Goal: Task Accomplishment & Management: Manage account settings

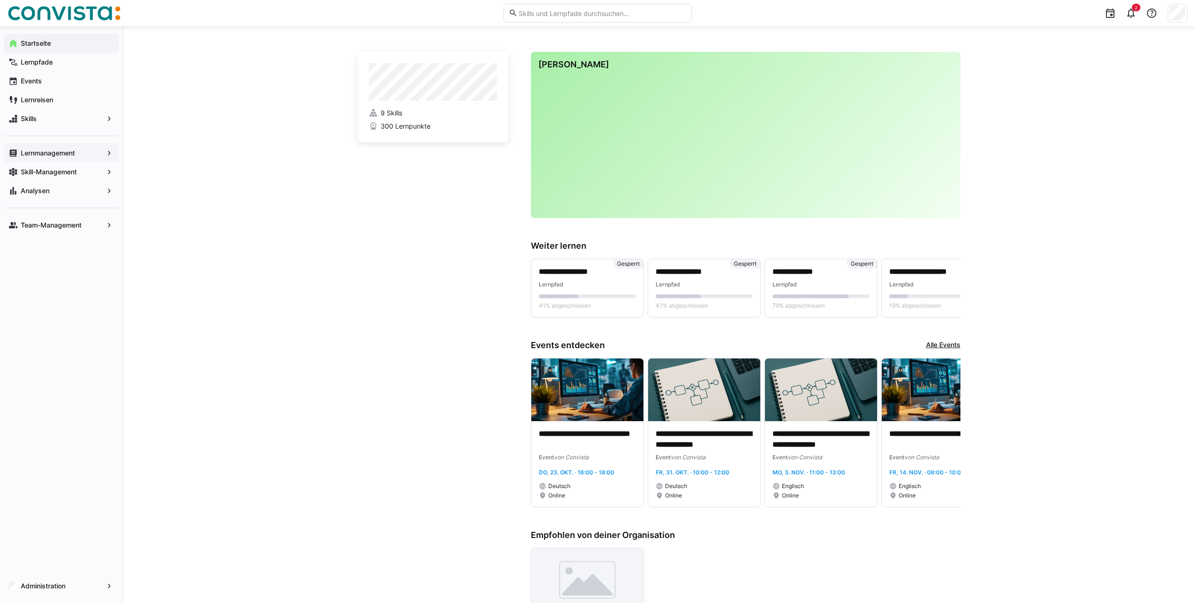
click at [0, 0] on app-navigation-label "Lernmanagement" at bounding box center [0, 0] width 0 height 0
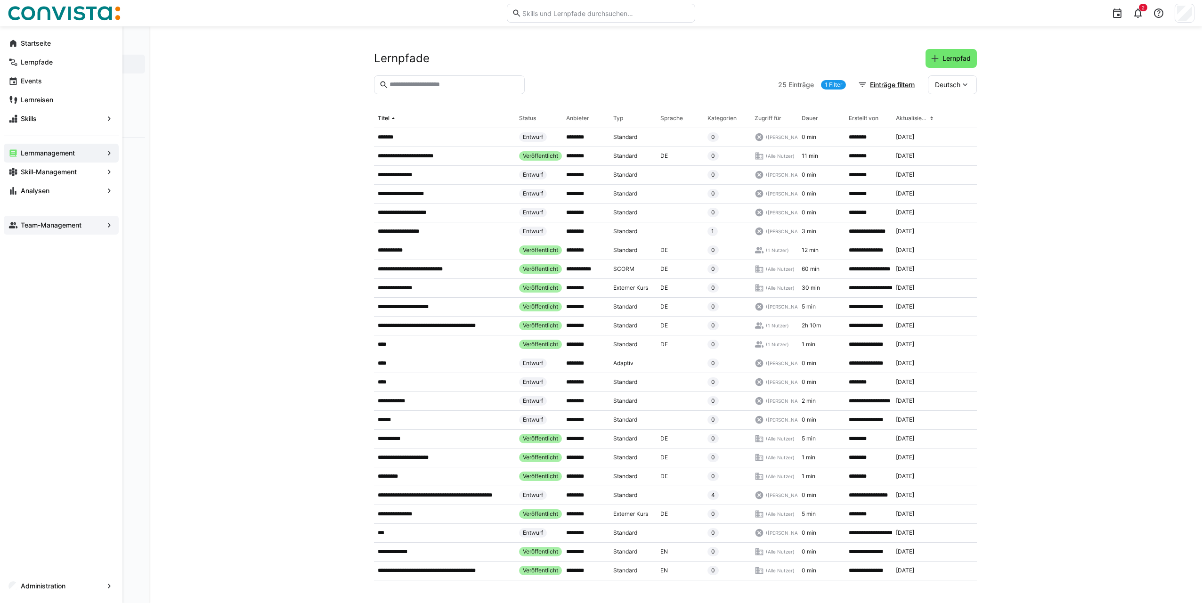
click at [0, 0] on app-navigation-label "Team-Management" at bounding box center [0, 0] width 0 height 0
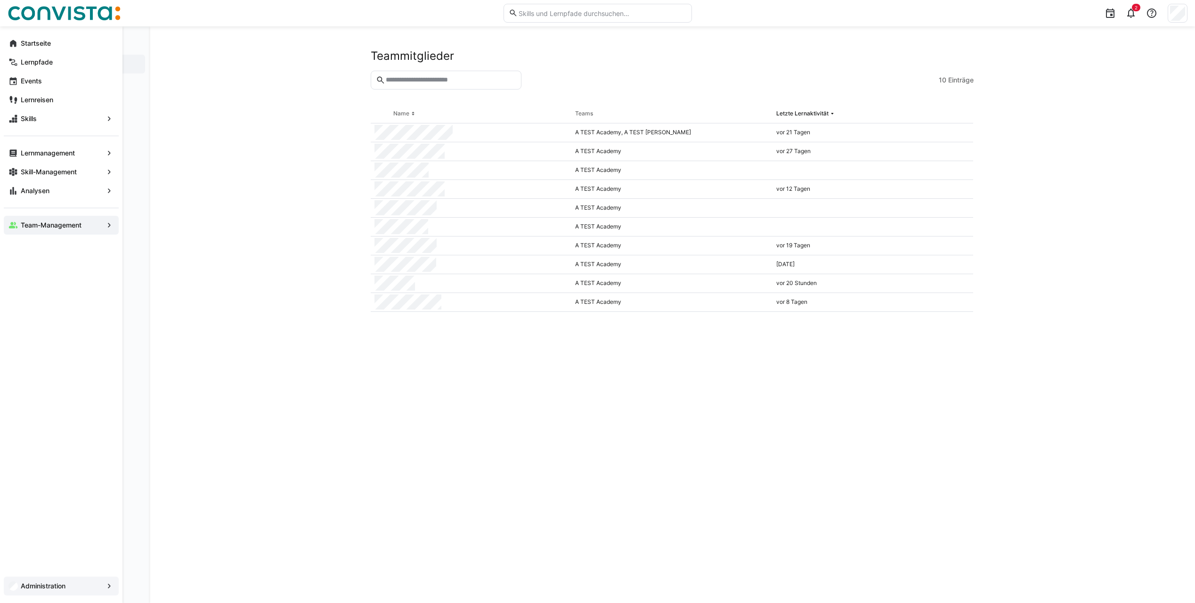
click at [0, 0] on app-navigation-label "Administration" at bounding box center [0, 0] width 0 height 0
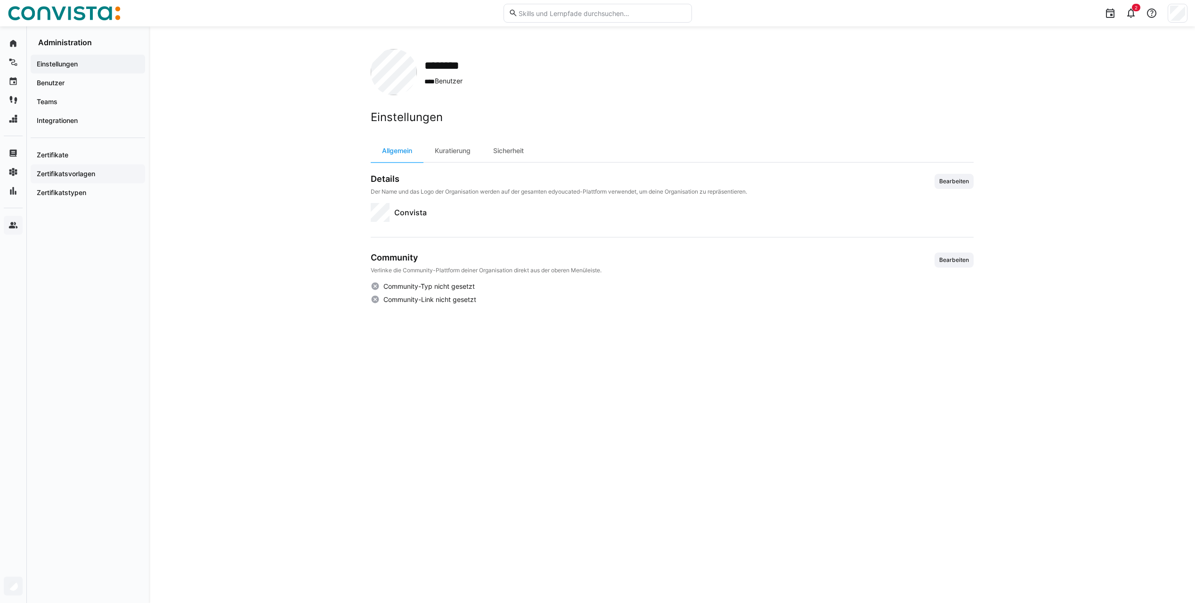
click at [60, 179] on div "Zertifikatsvorlagen" at bounding box center [88, 173] width 114 height 19
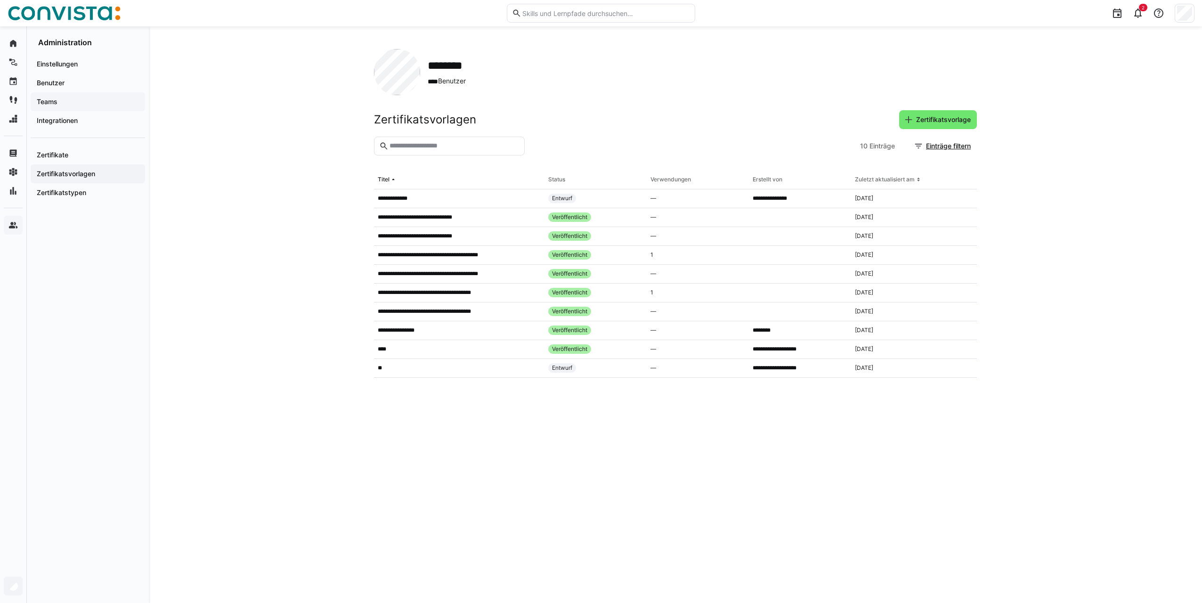
click at [67, 101] on span "Teams" at bounding box center [87, 101] width 105 height 9
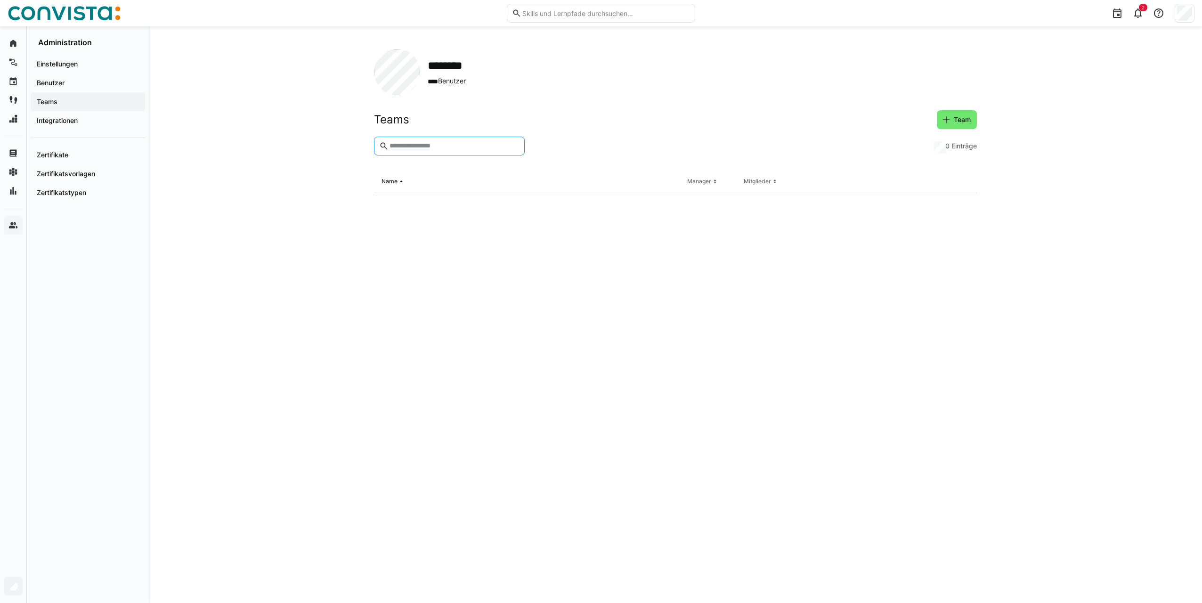
click at [414, 147] on input "text" at bounding box center [454, 146] width 131 height 8
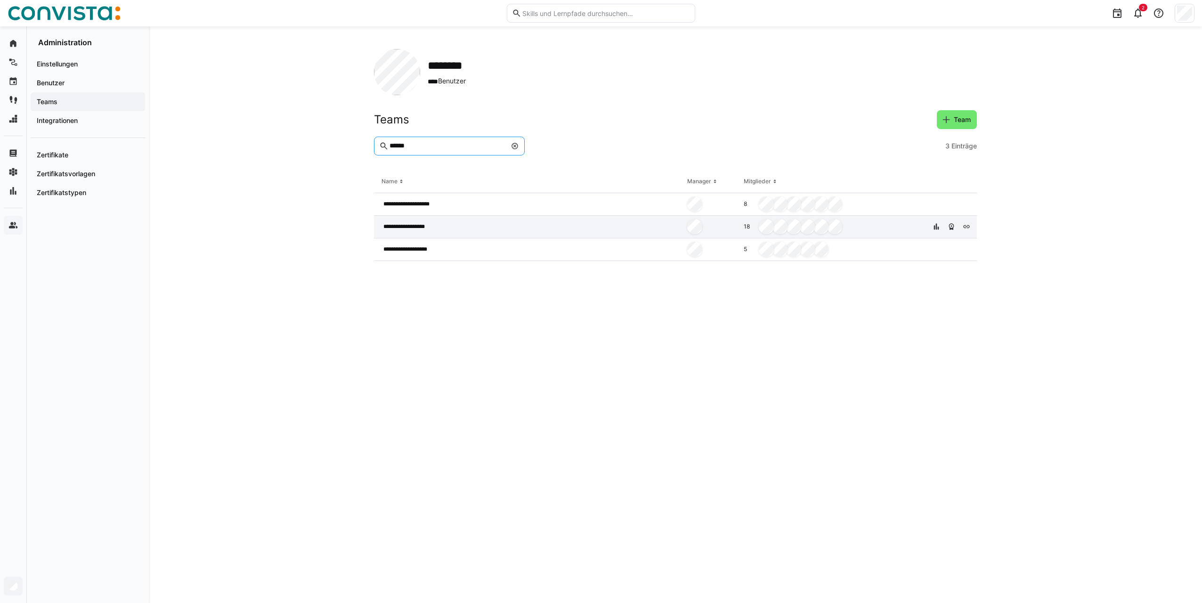
type input "******"
click at [385, 227] on span "**********" at bounding box center [411, 227] width 57 height 8
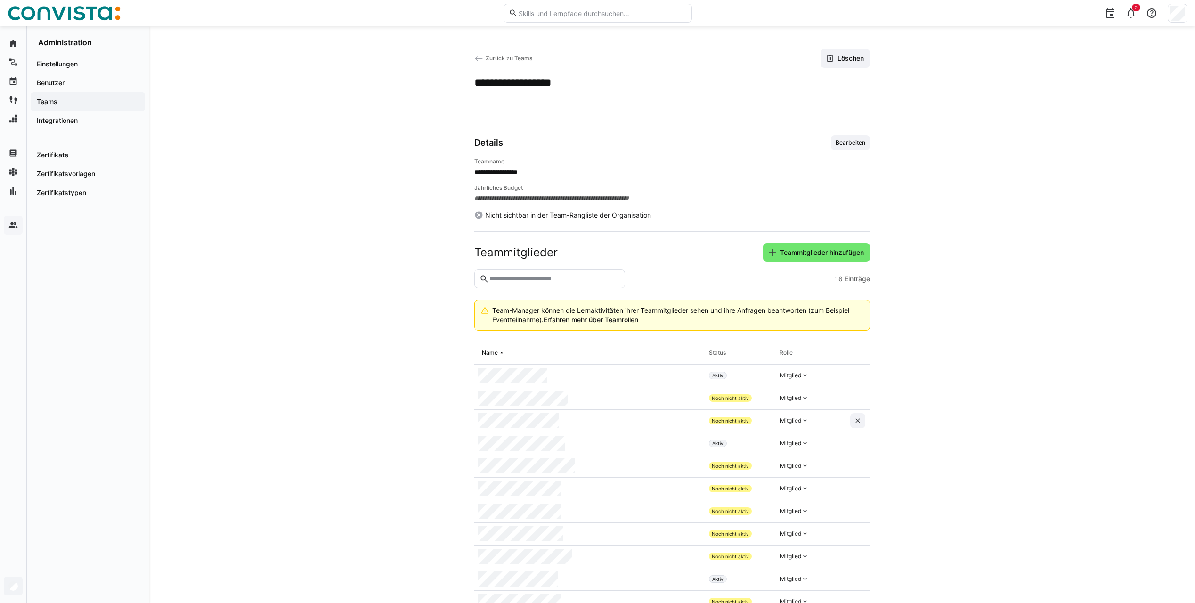
click at [513, 61] on span "Zurück zu Teams" at bounding box center [509, 58] width 47 height 7
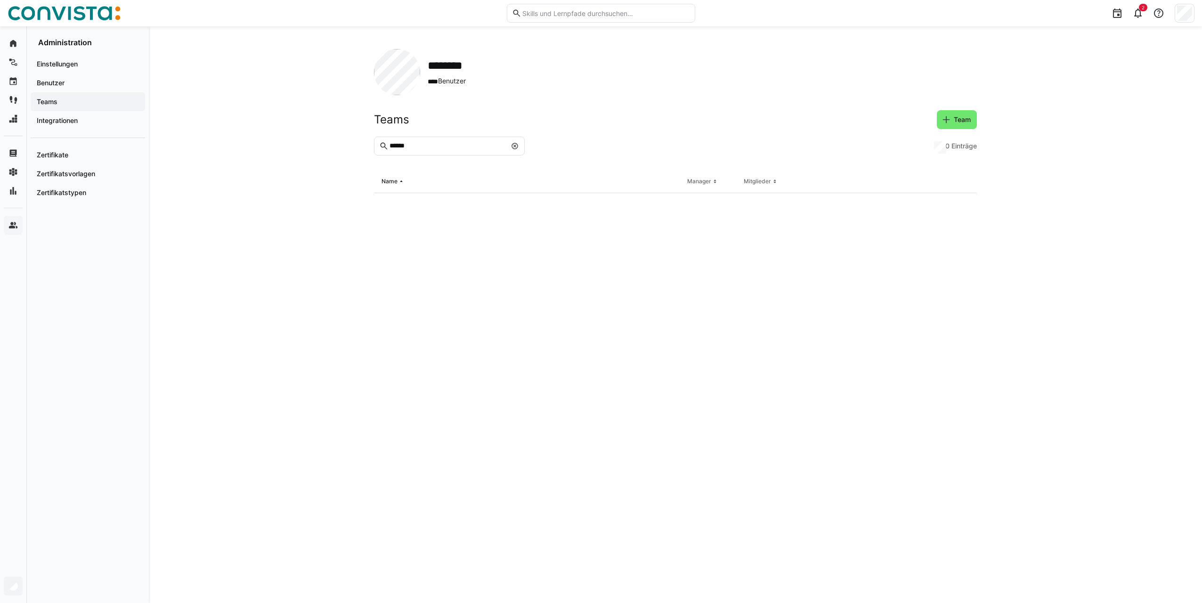
click at [517, 143] on eds-icon at bounding box center [515, 146] width 8 height 8
type input "*****"
click at [514, 146] on eds-icon at bounding box center [515, 146] width 8 height 8
type input "*****"
click at [447, 200] on div "**********" at bounding box center [512, 204] width 276 height 23
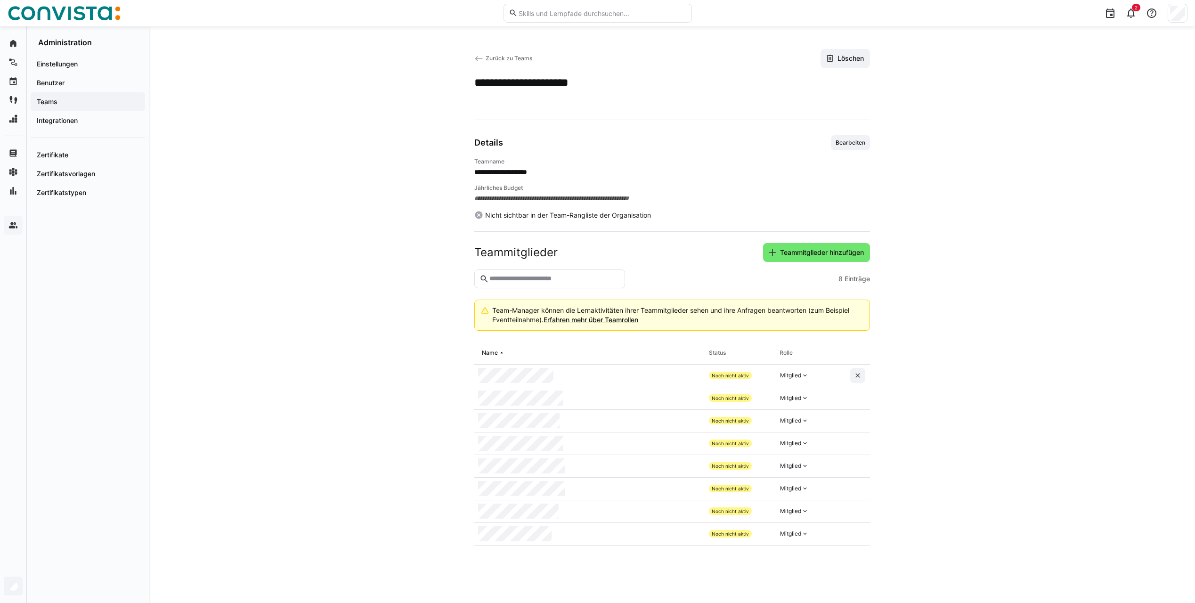
click at [496, 54] on app-back-navigation "Zurück zu Teams" at bounding box center [503, 58] width 58 height 10
click at [494, 57] on span "Zurück zu Teams" at bounding box center [509, 58] width 47 height 7
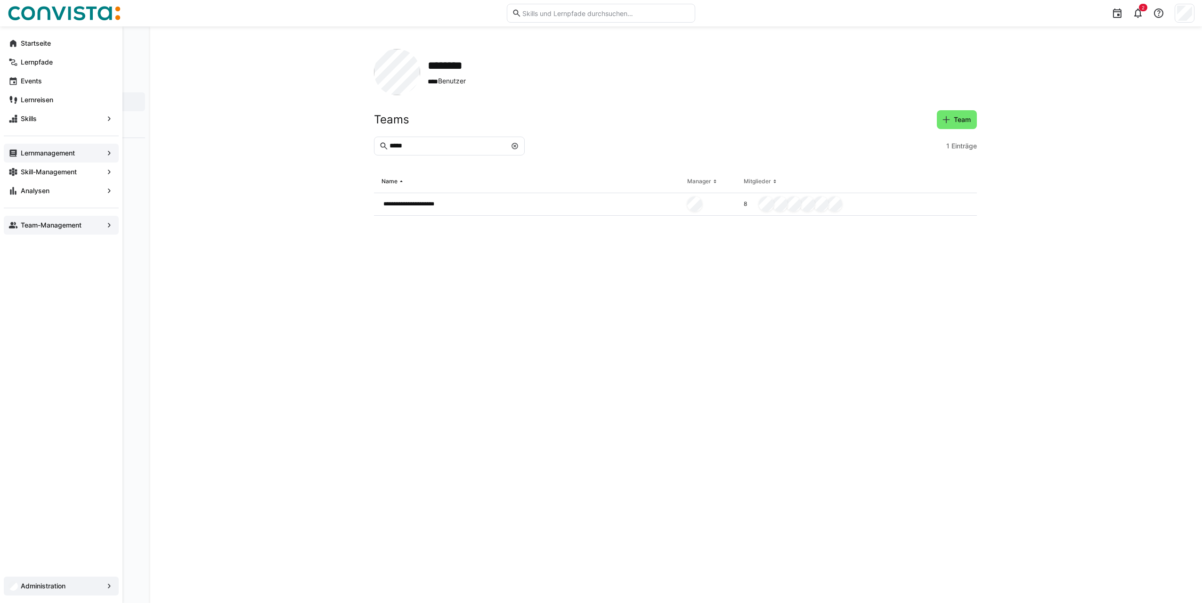
click at [0, 0] on app-navigation-label "Lernmanagement" at bounding box center [0, 0] width 0 height 0
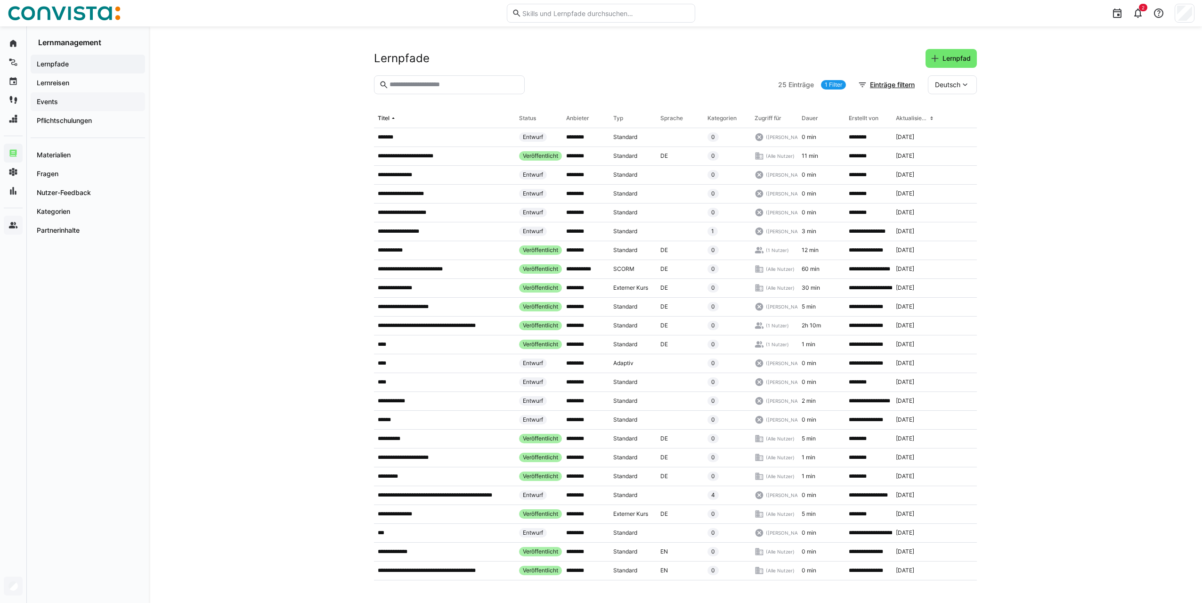
click at [74, 98] on span "Events" at bounding box center [87, 101] width 105 height 9
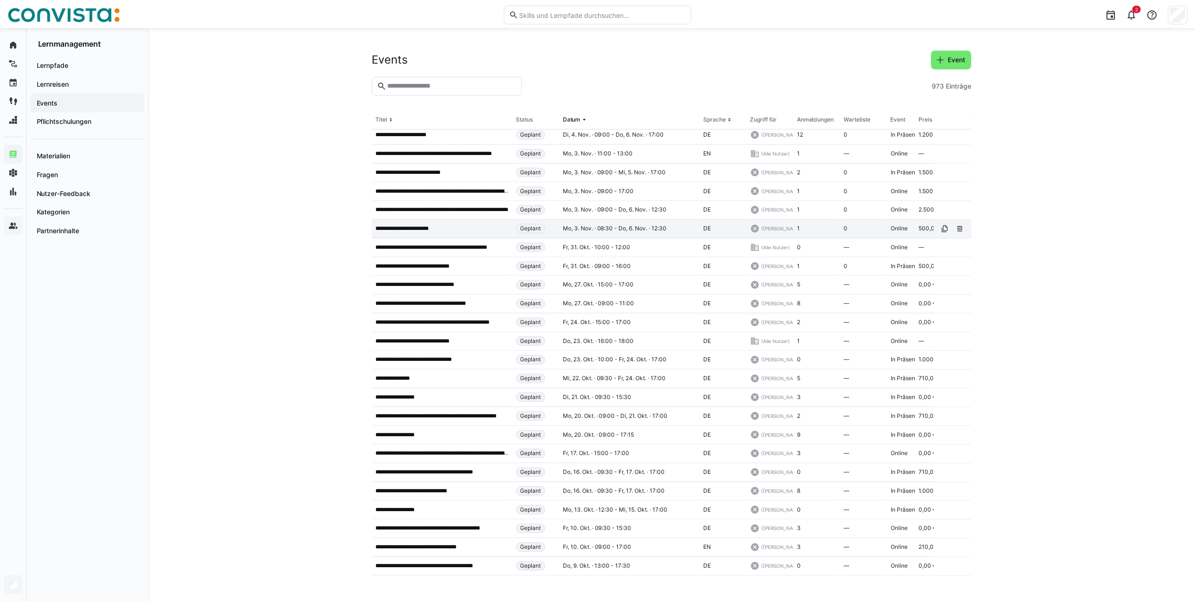
scroll to position [3604, 0]
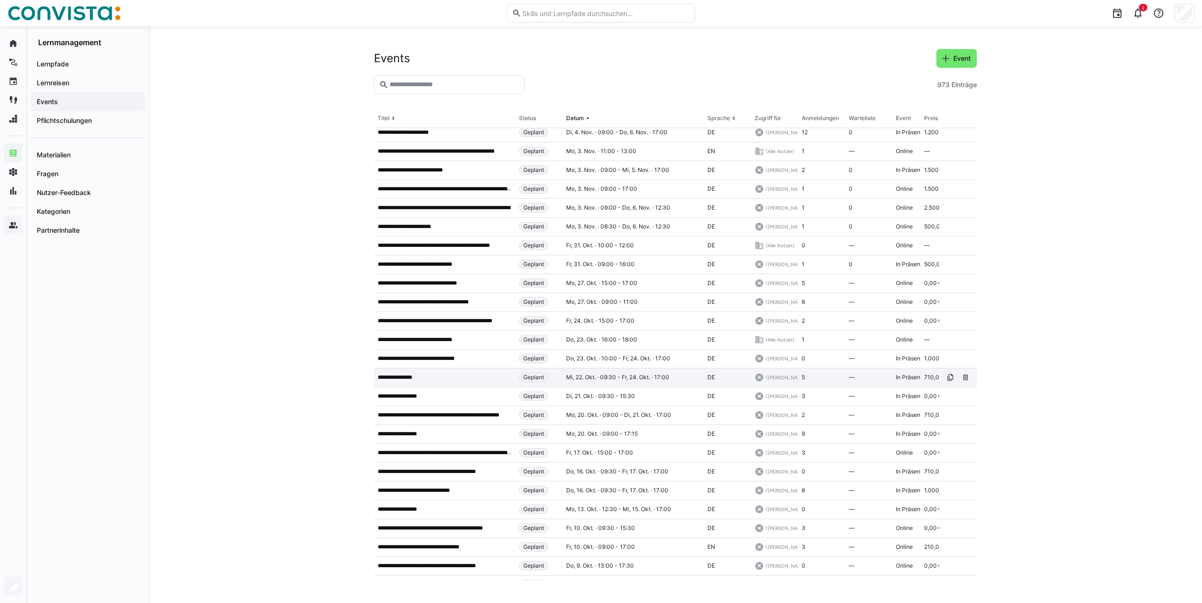
click at [429, 380] on app-table-first-column "**********" at bounding box center [445, 378] width 134 height 8
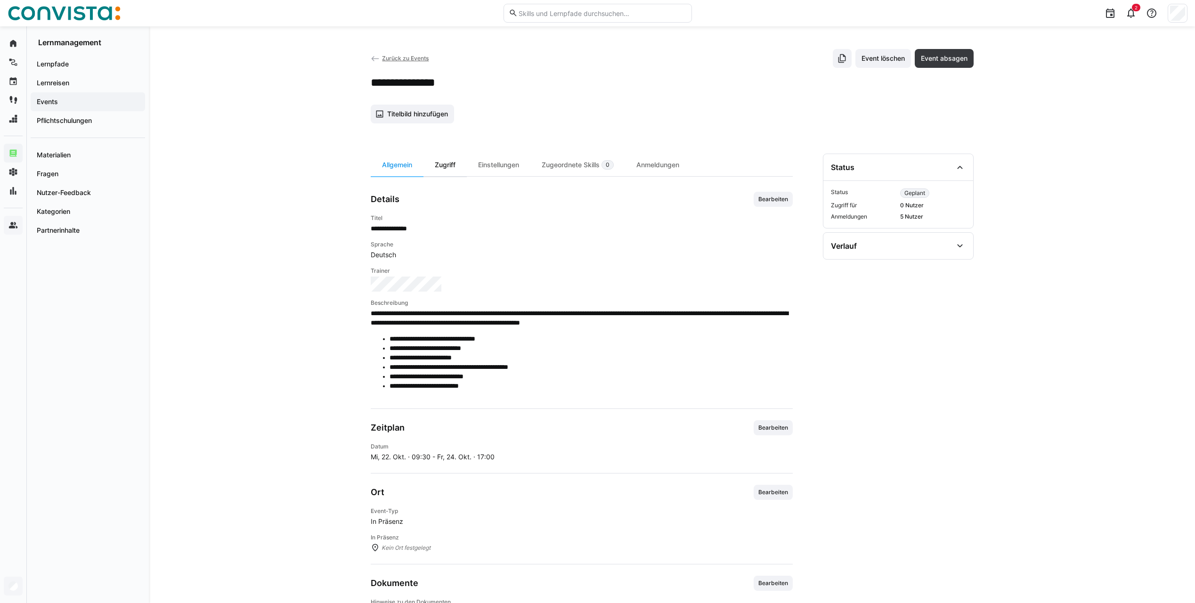
click at [452, 163] on div "Zugriff" at bounding box center [445, 165] width 43 height 23
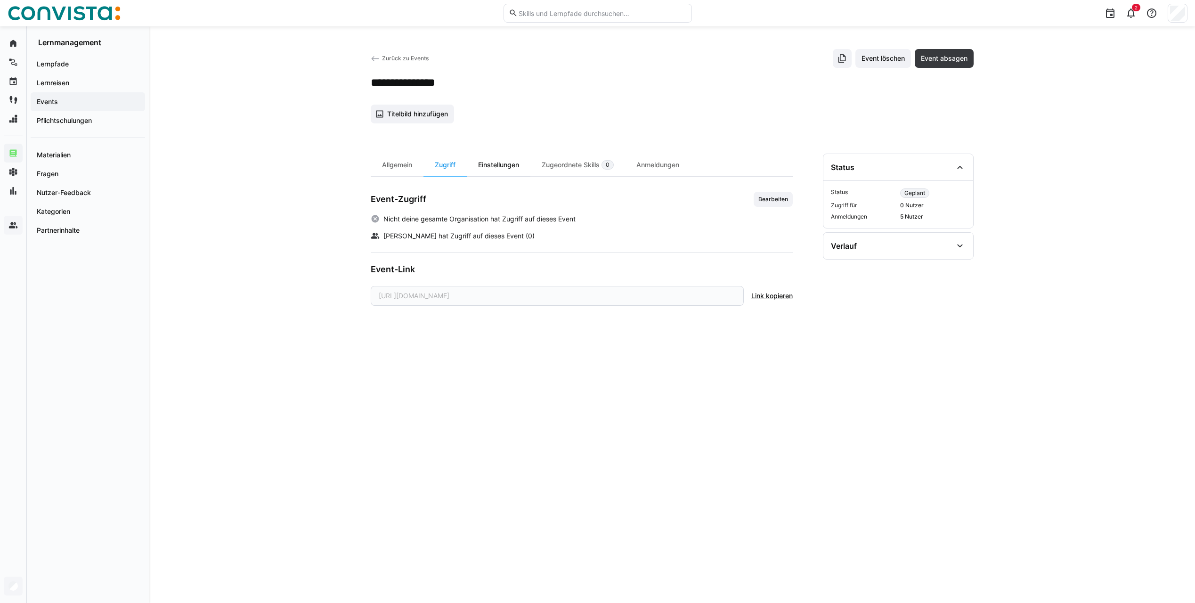
click at [489, 168] on div "Einstellungen" at bounding box center [499, 165] width 64 height 23
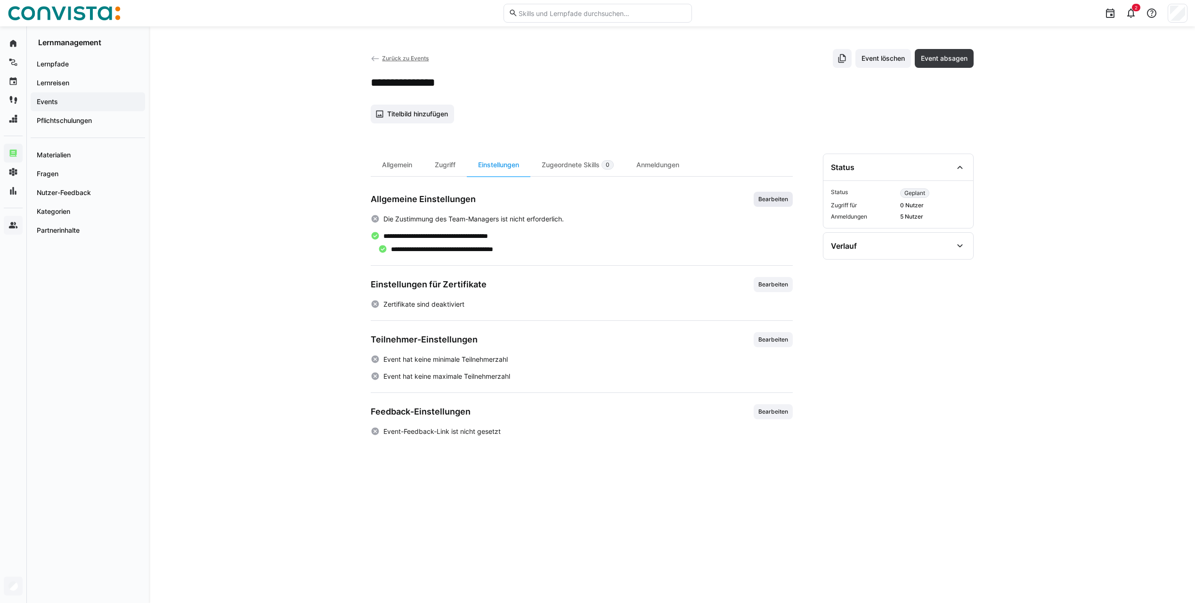
click at [773, 199] on span "Bearbeiten" at bounding box center [774, 200] width 32 height 8
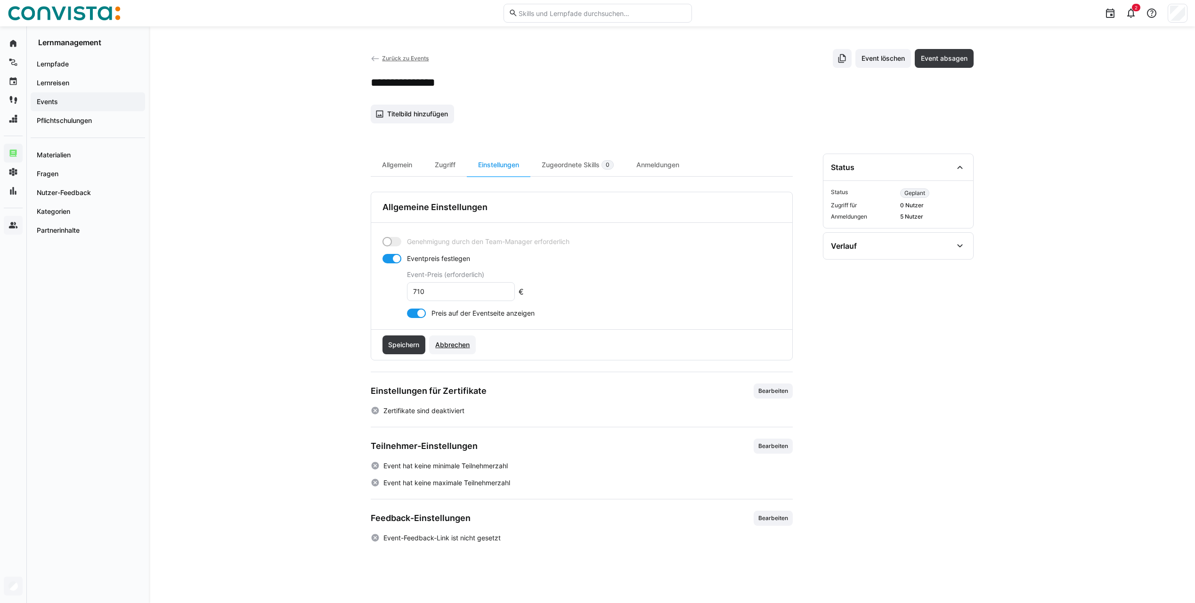
click at [457, 343] on span "Abbrechen" at bounding box center [452, 344] width 37 height 9
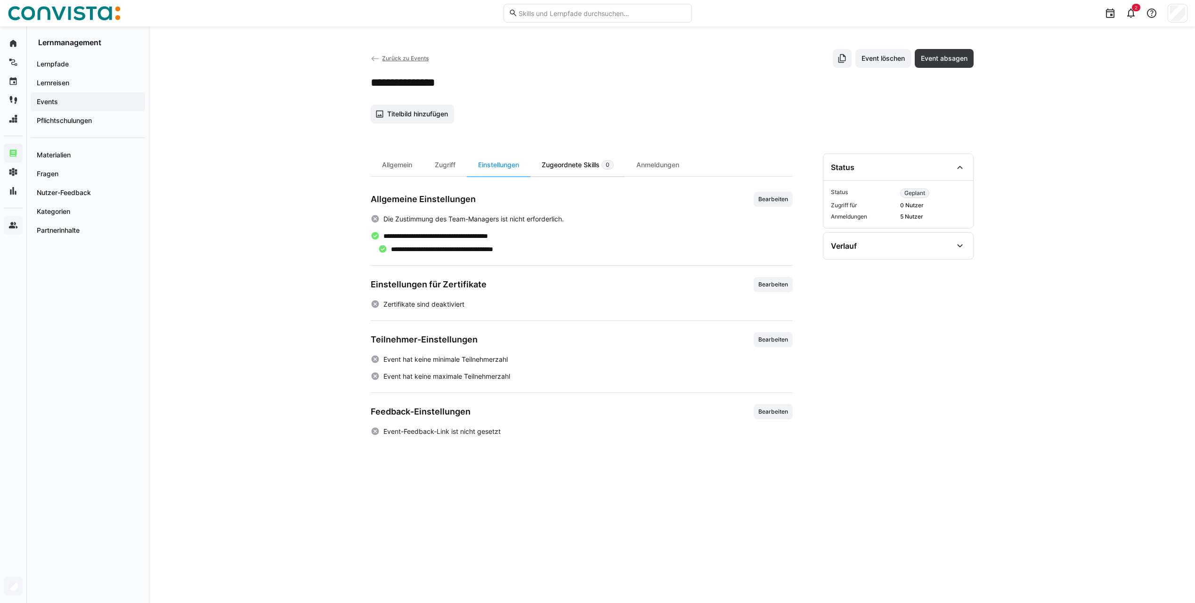
click at [566, 165] on div "Zugeordnete Skills 0" at bounding box center [577, 165] width 95 height 23
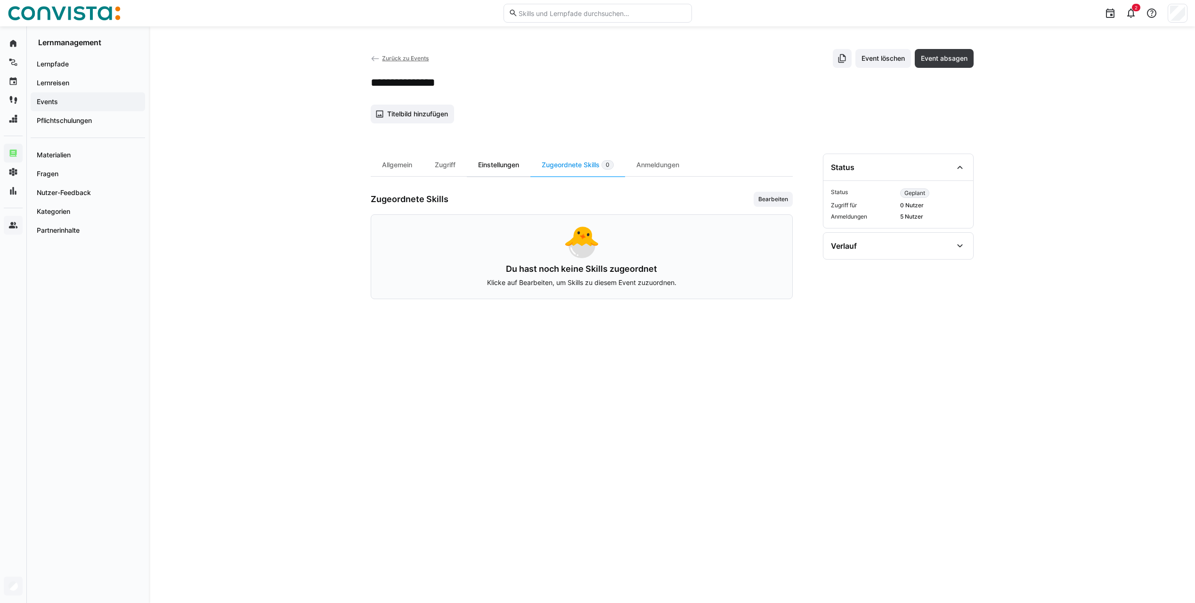
click at [510, 167] on div "Einstellungen" at bounding box center [499, 165] width 64 height 23
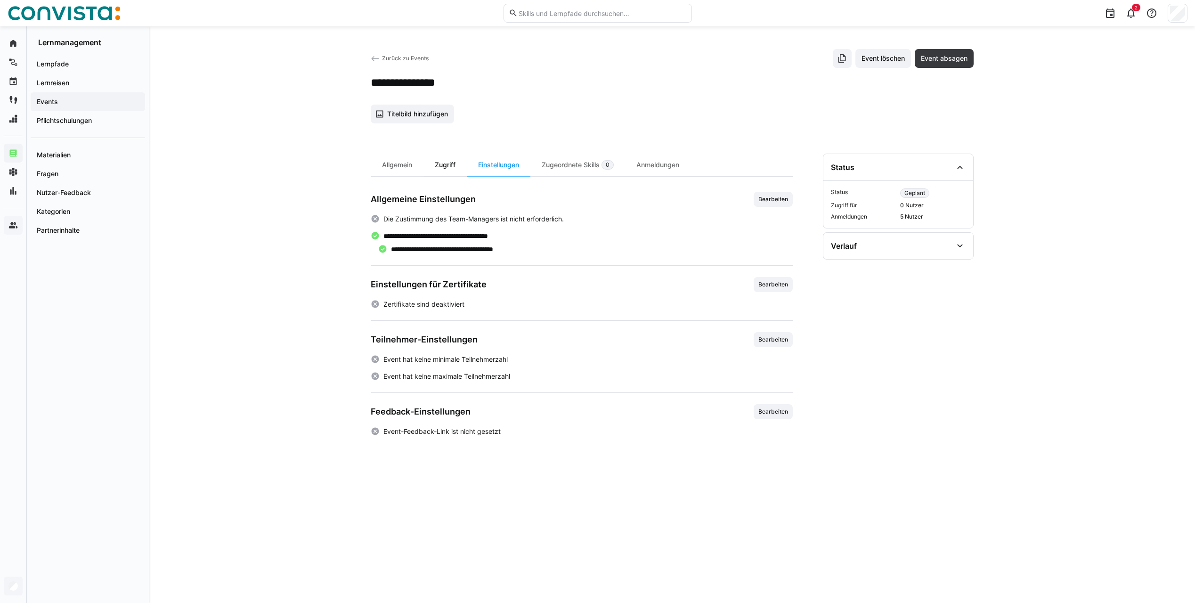
click at [448, 164] on div "Zugriff" at bounding box center [445, 165] width 43 height 23
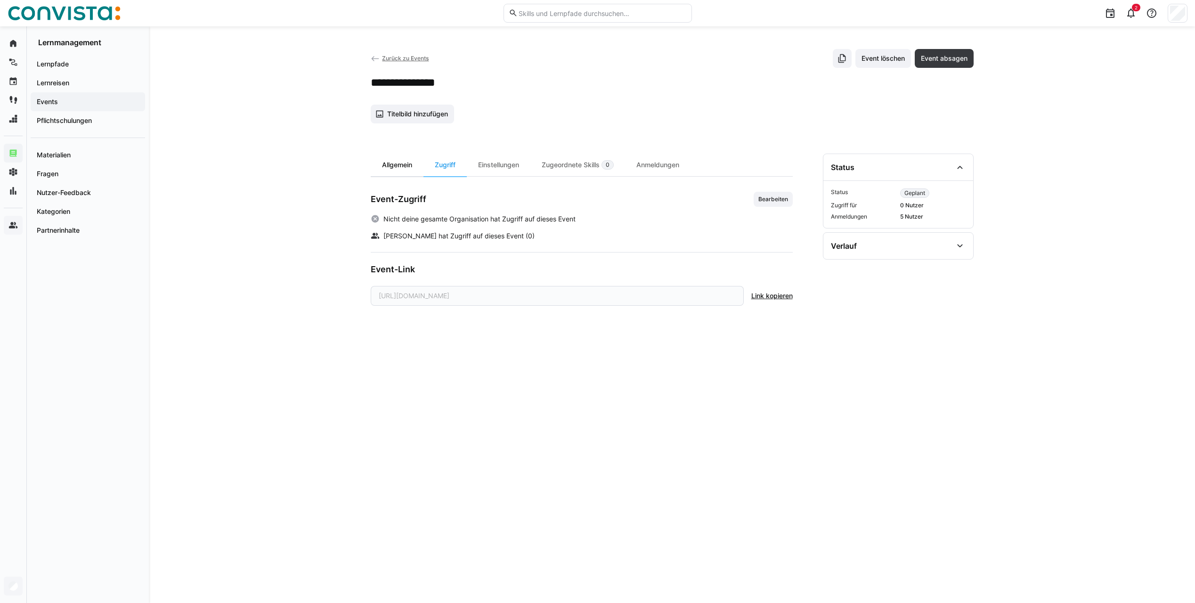
click at [405, 170] on div "Allgemein" at bounding box center [397, 165] width 53 height 23
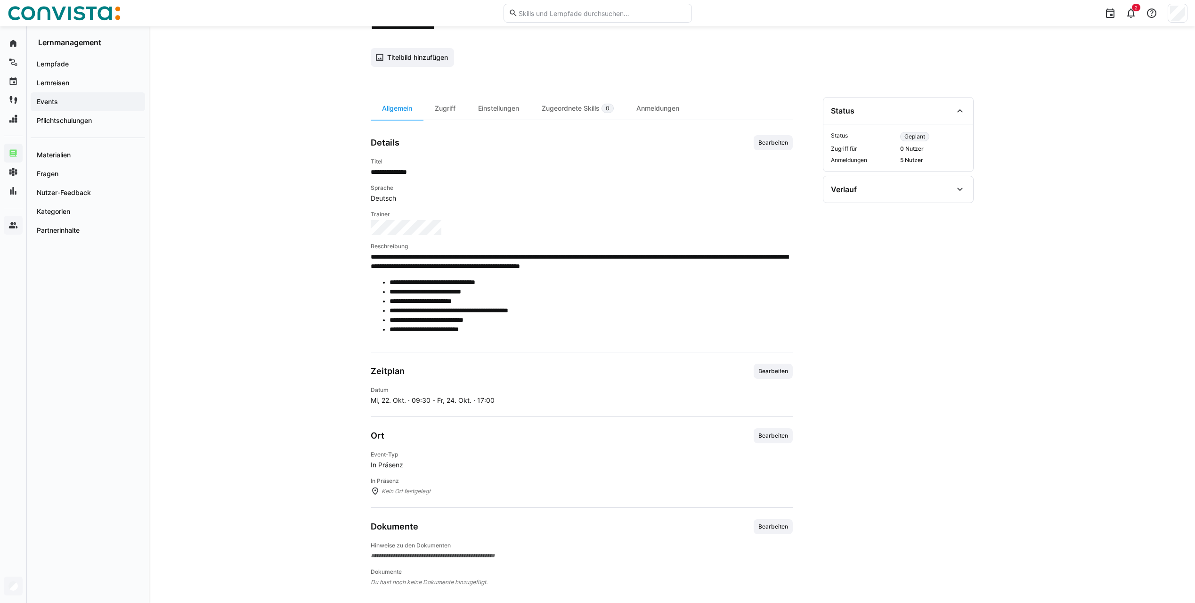
scroll to position [63, 0]
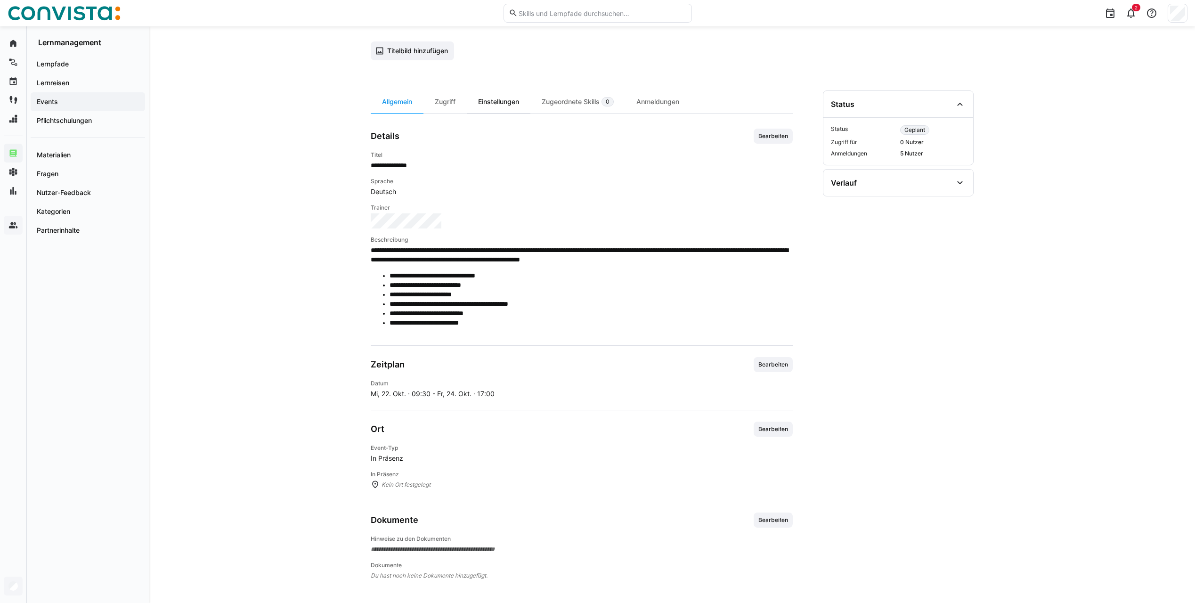
click at [483, 103] on div "Einstellungen" at bounding box center [499, 101] width 64 height 23
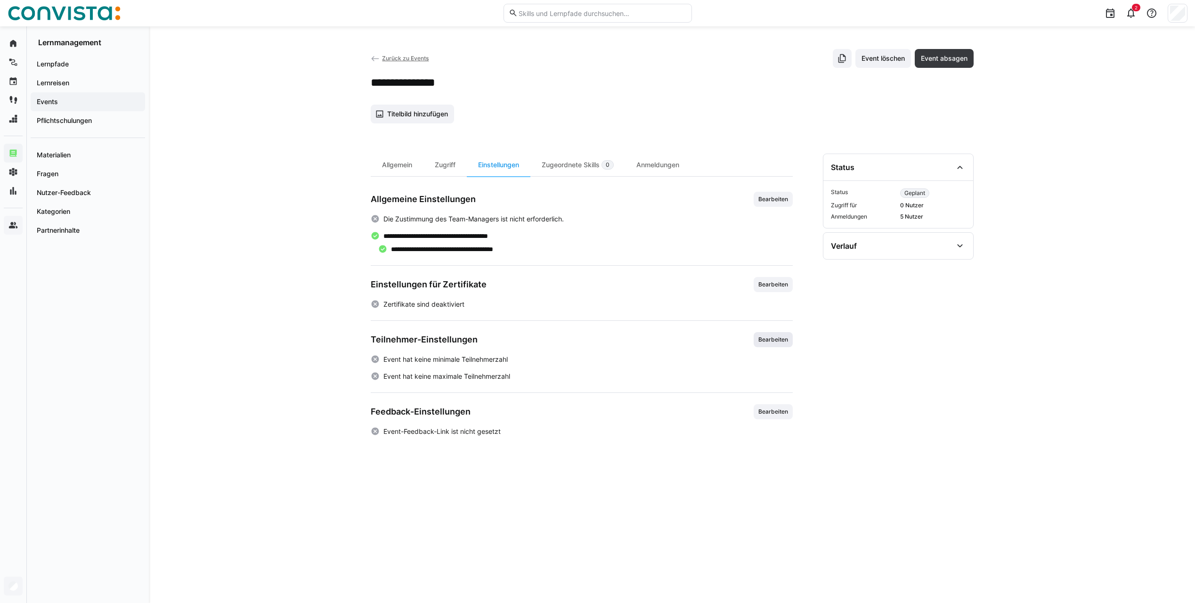
click at [764, 336] on span "Bearbeiten" at bounding box center [774, 340] width 32 height 8
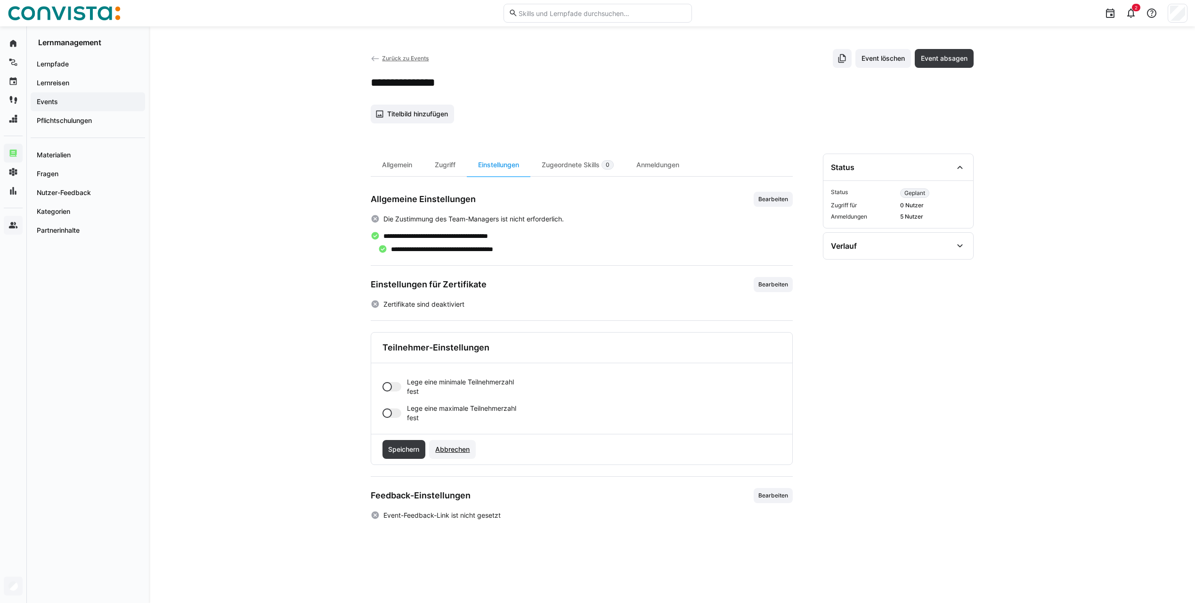
click at [442, 453] on span "Abbrechen" at bounding box center [452, 449] width 37 height 9
